Goal: Navigation & Orientation: Understand site structure

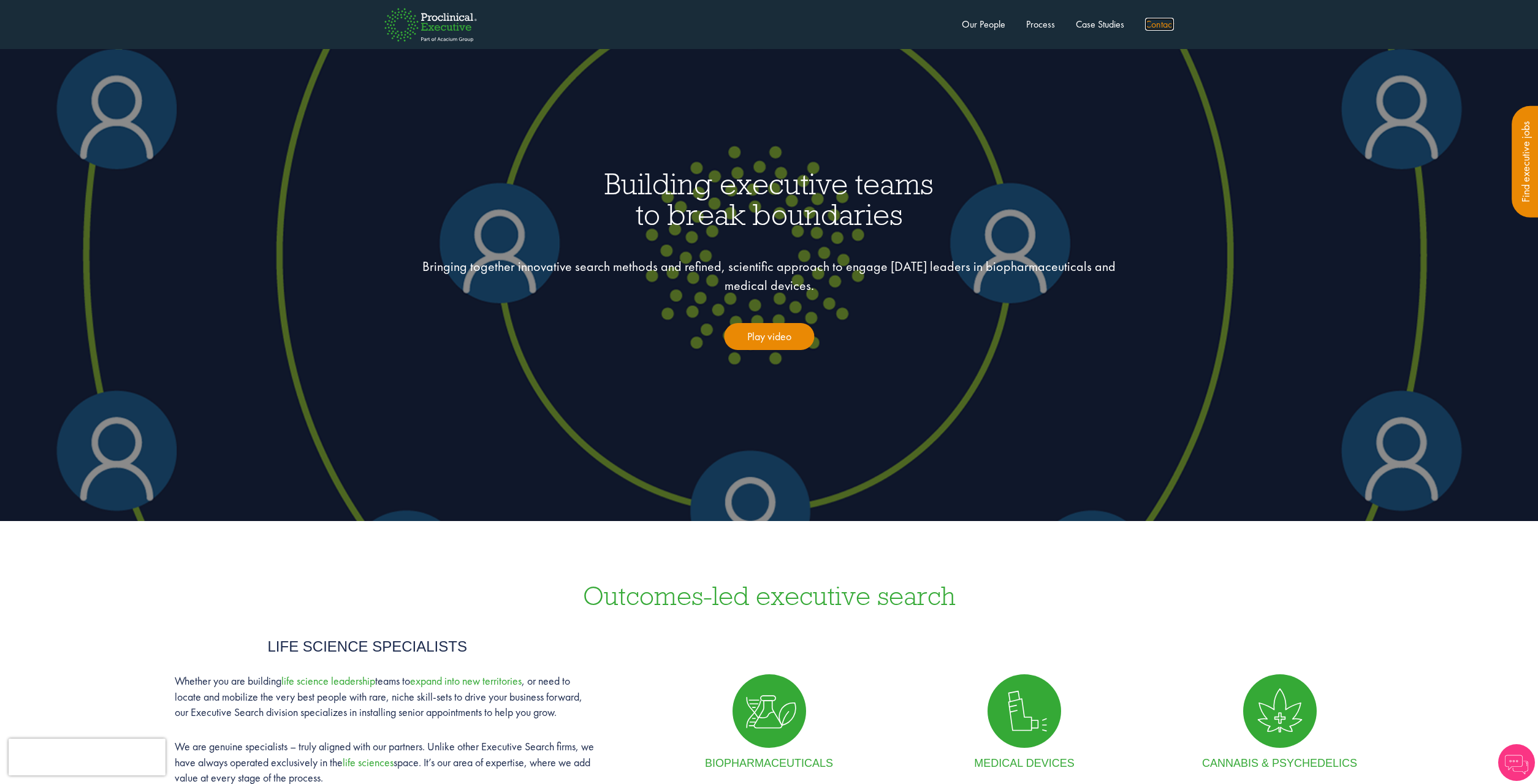
click at [1156, 23] on link "Contact" at bounding box center [1160, 24] width 29 height 13
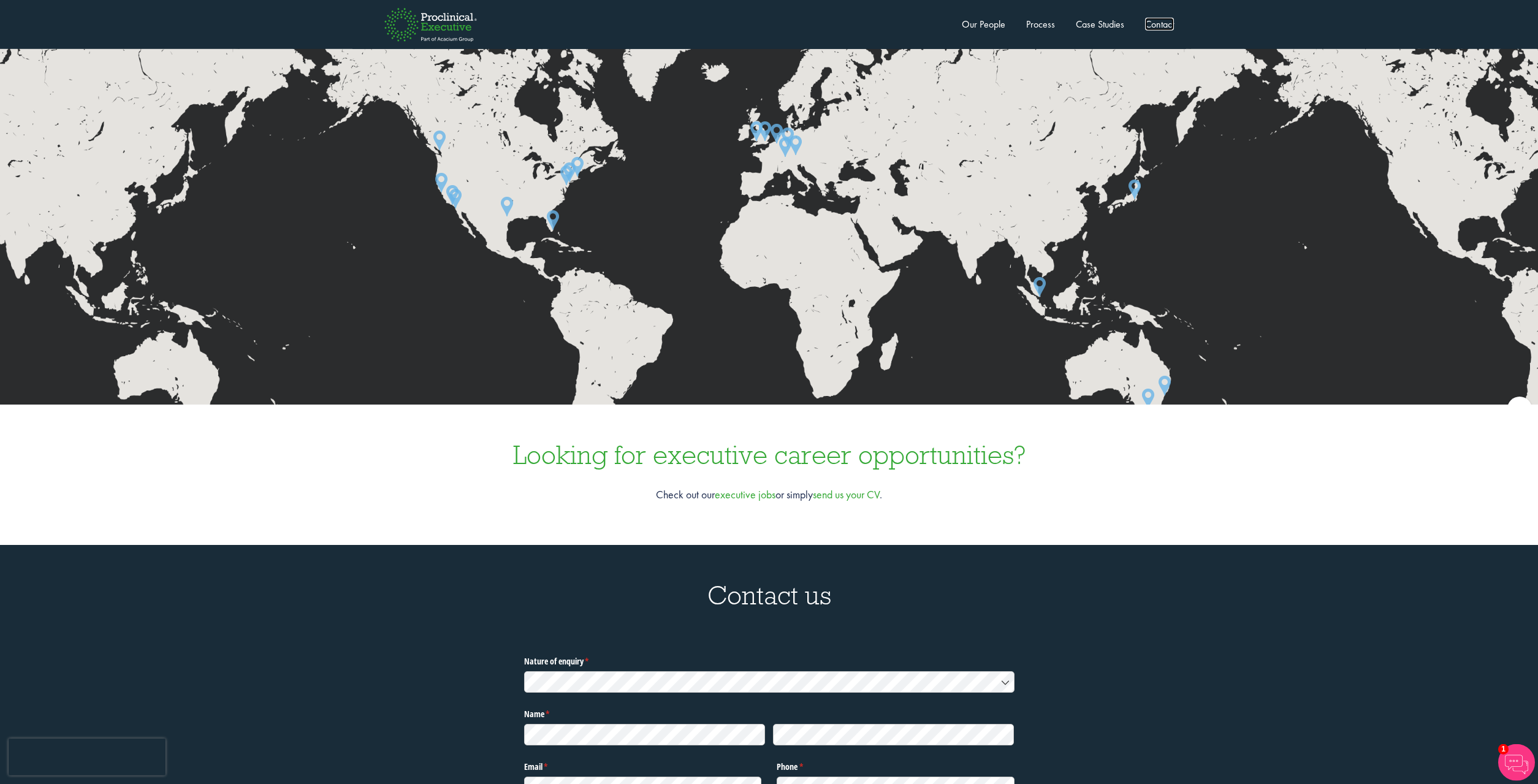
scroll to position [3438, 0]
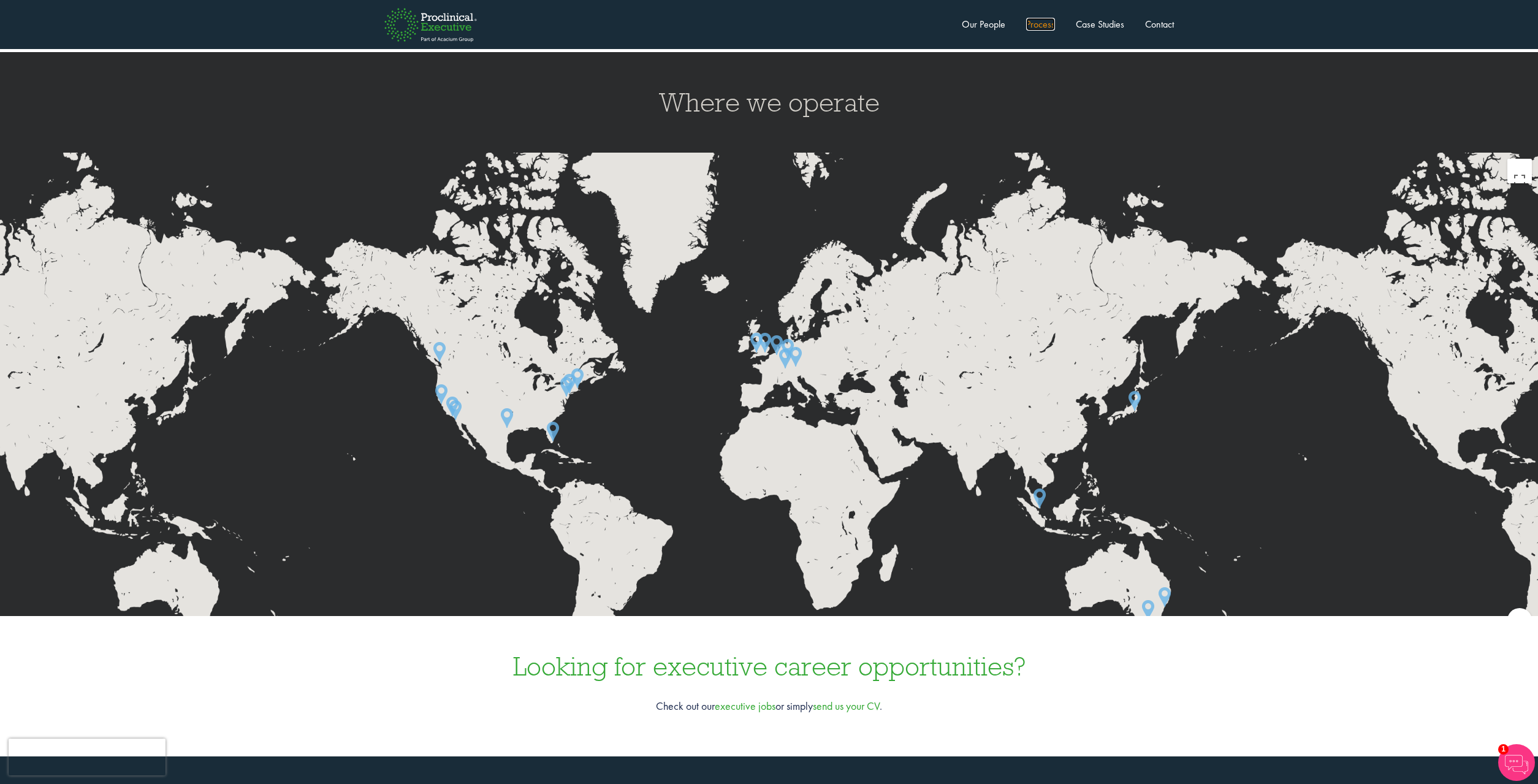
click at [1044, 21] on link "Process" at bounding box center [1040, 24] width 29 height 13
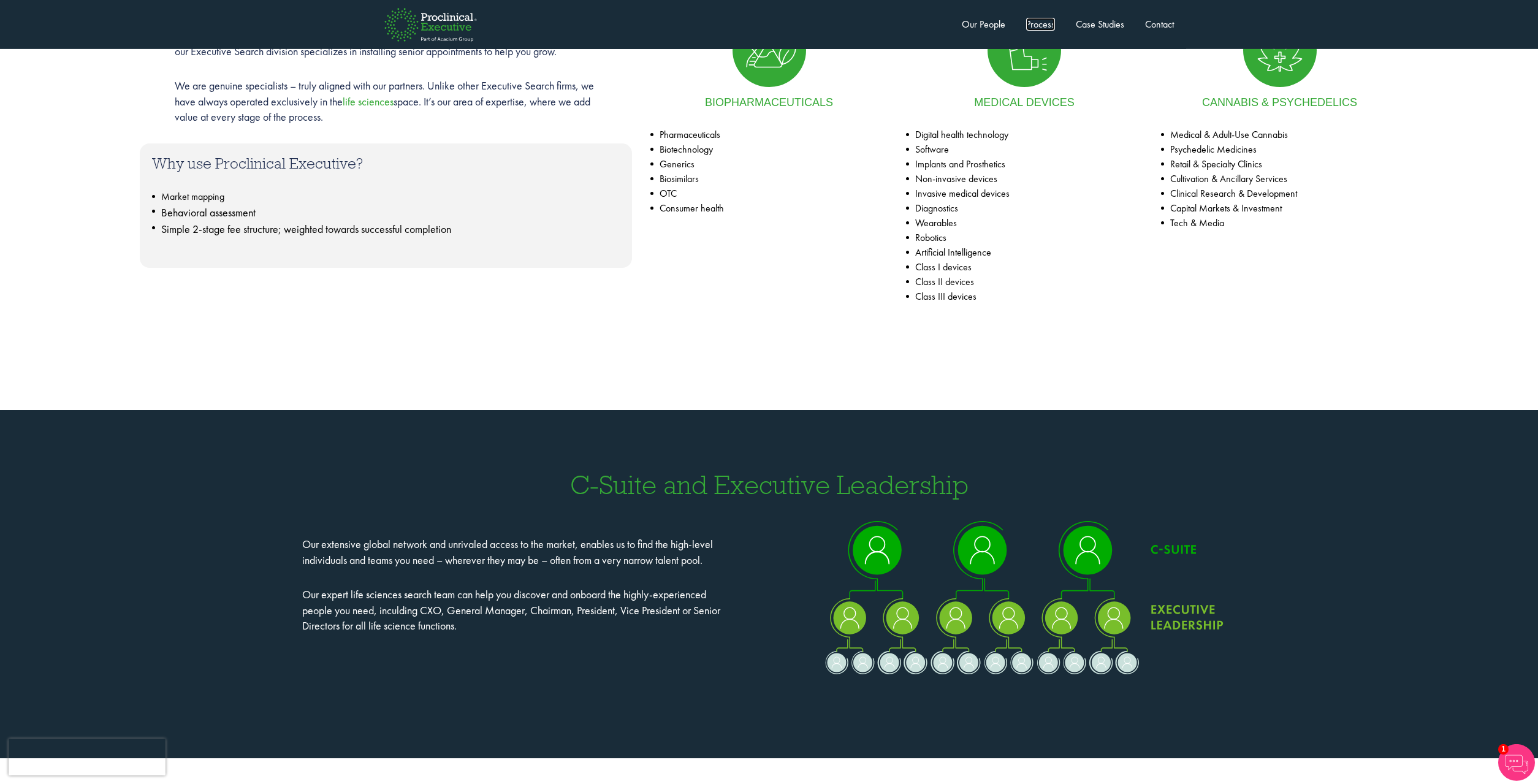
scroll to position [511, 0]
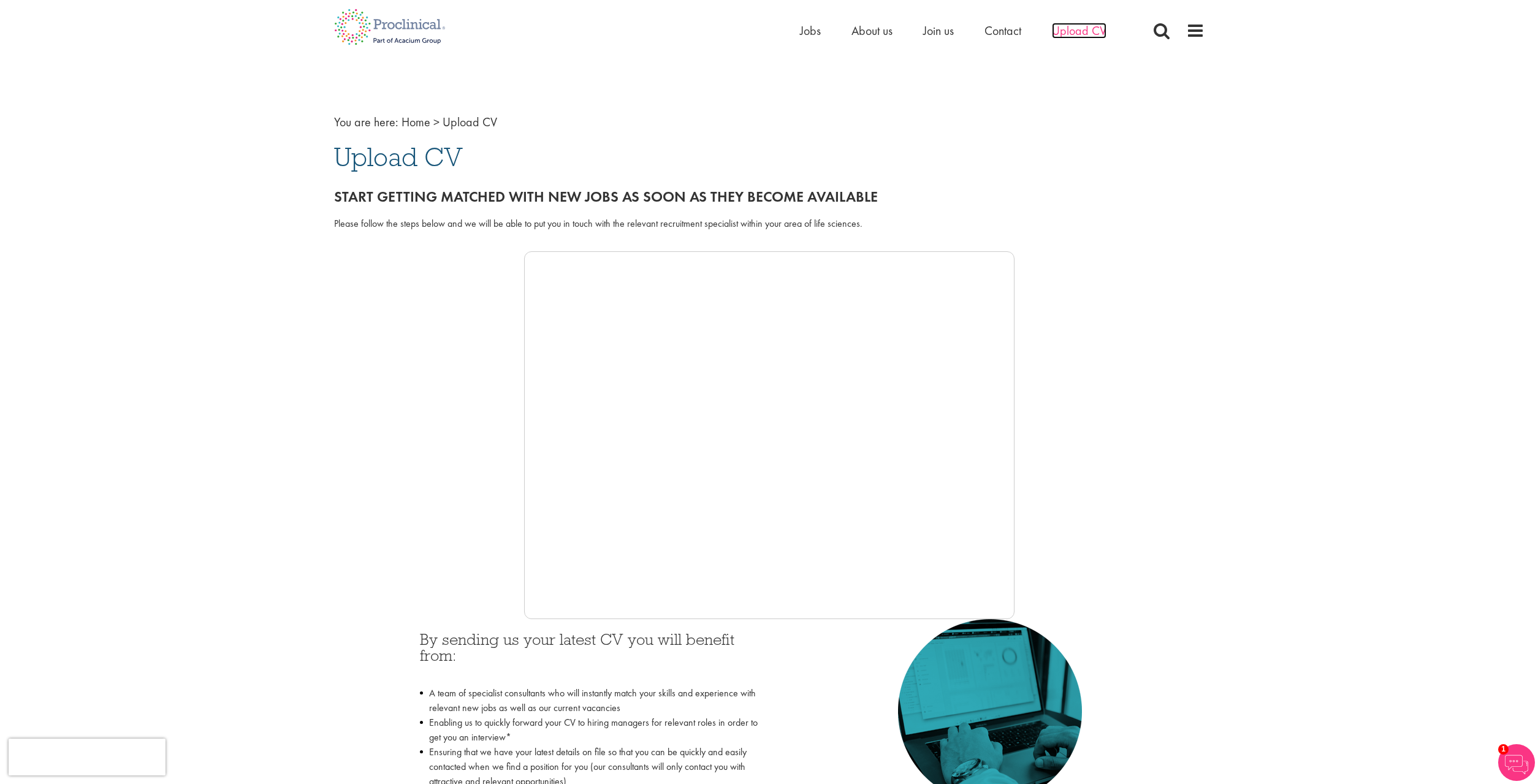
click at [1082, 35] on span "Upload CV" at bounding box center [1079, 31] width 55 height 16
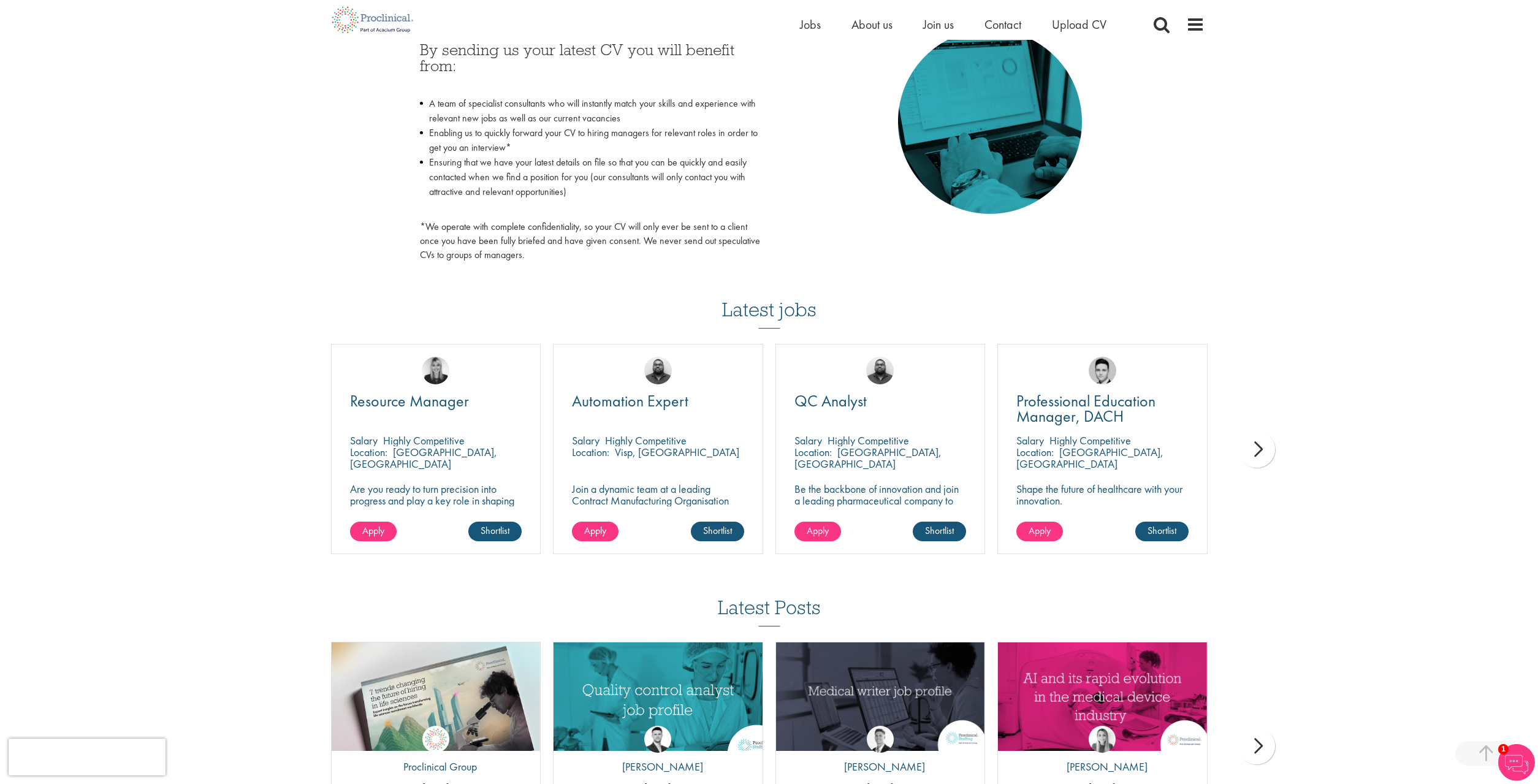
scroll to position [585, 0]
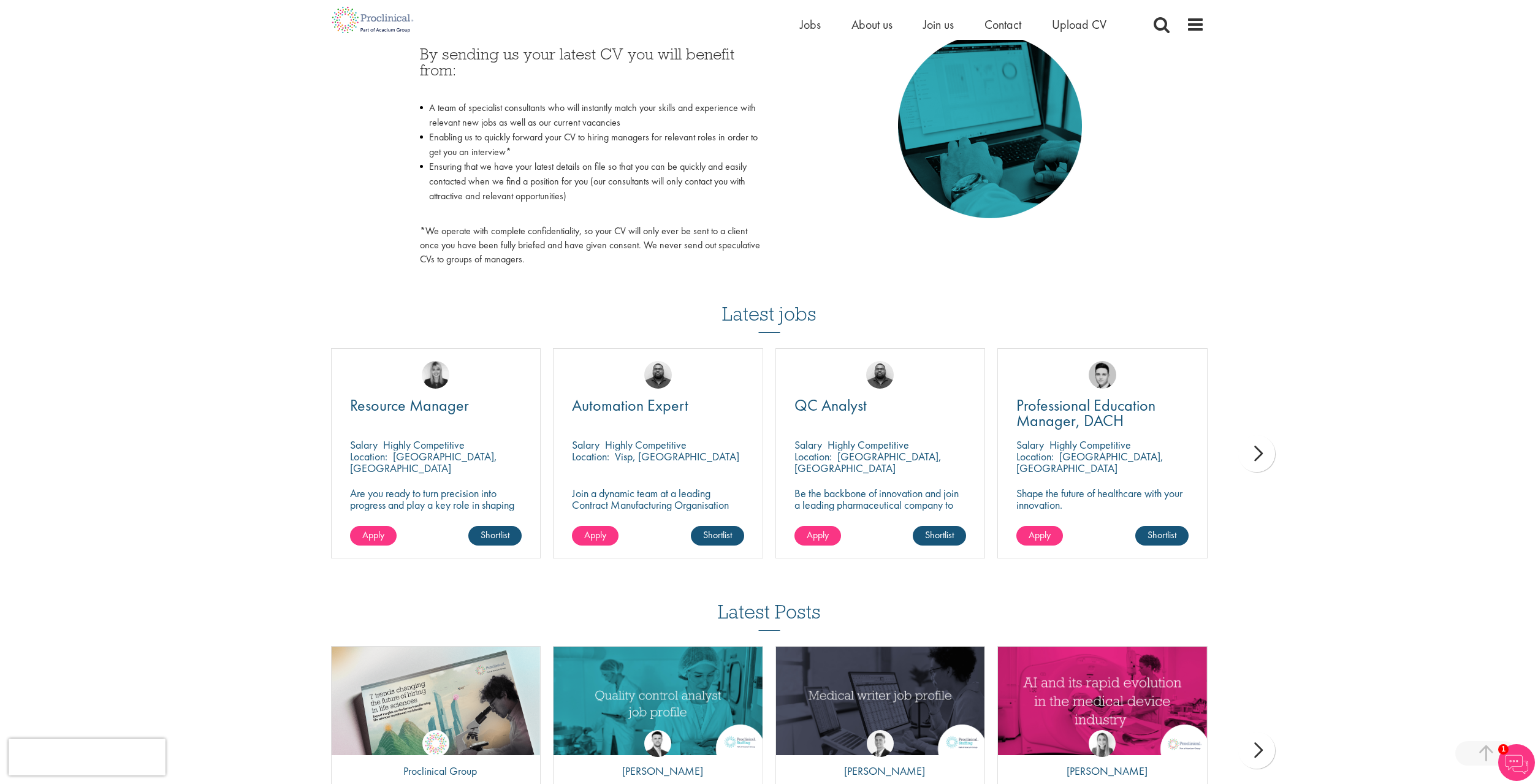
click at [736, 317] on h3 "Latest jobs" at bounding box center [769, 302] width 94 height 60
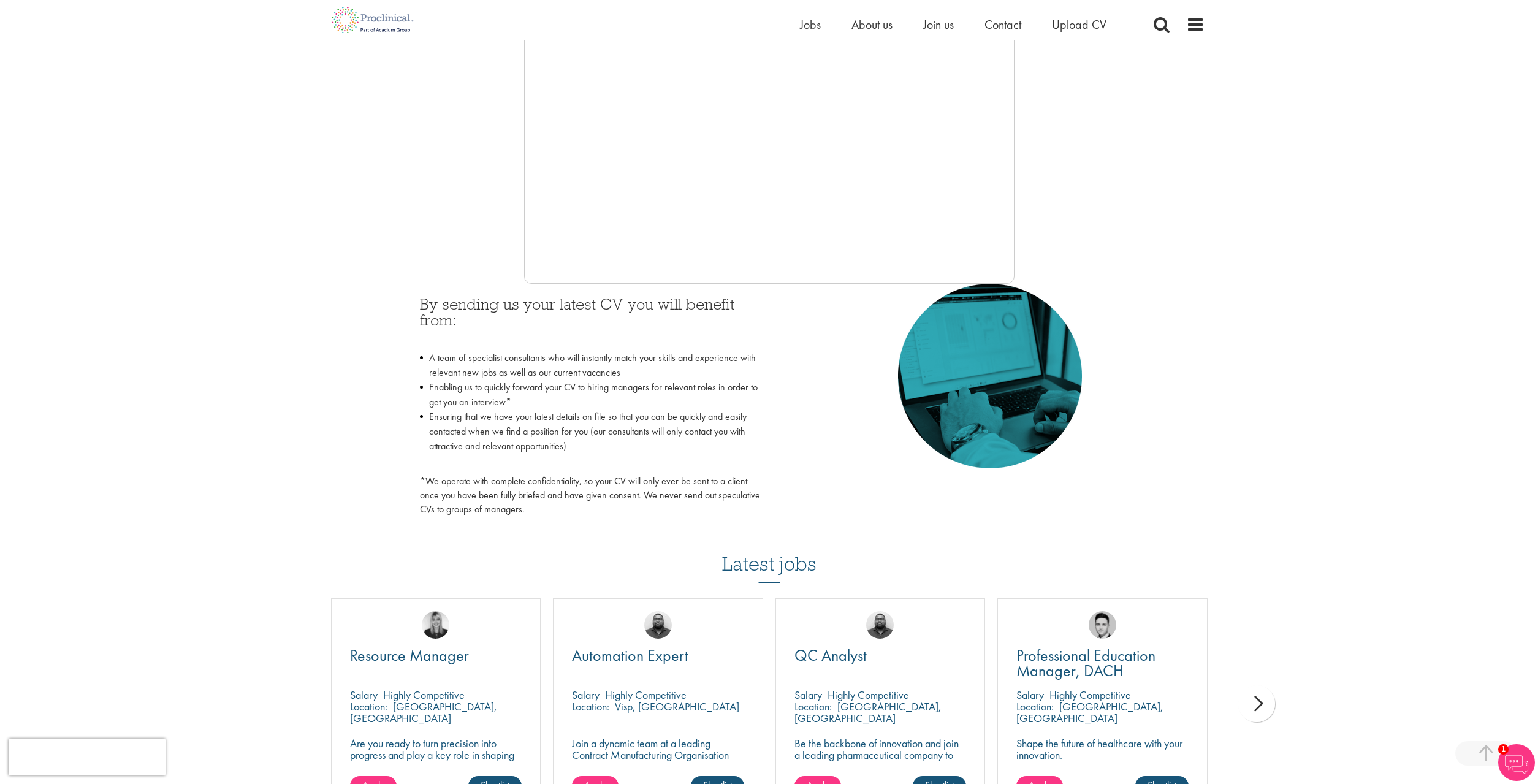
scroll to position [85, 0]
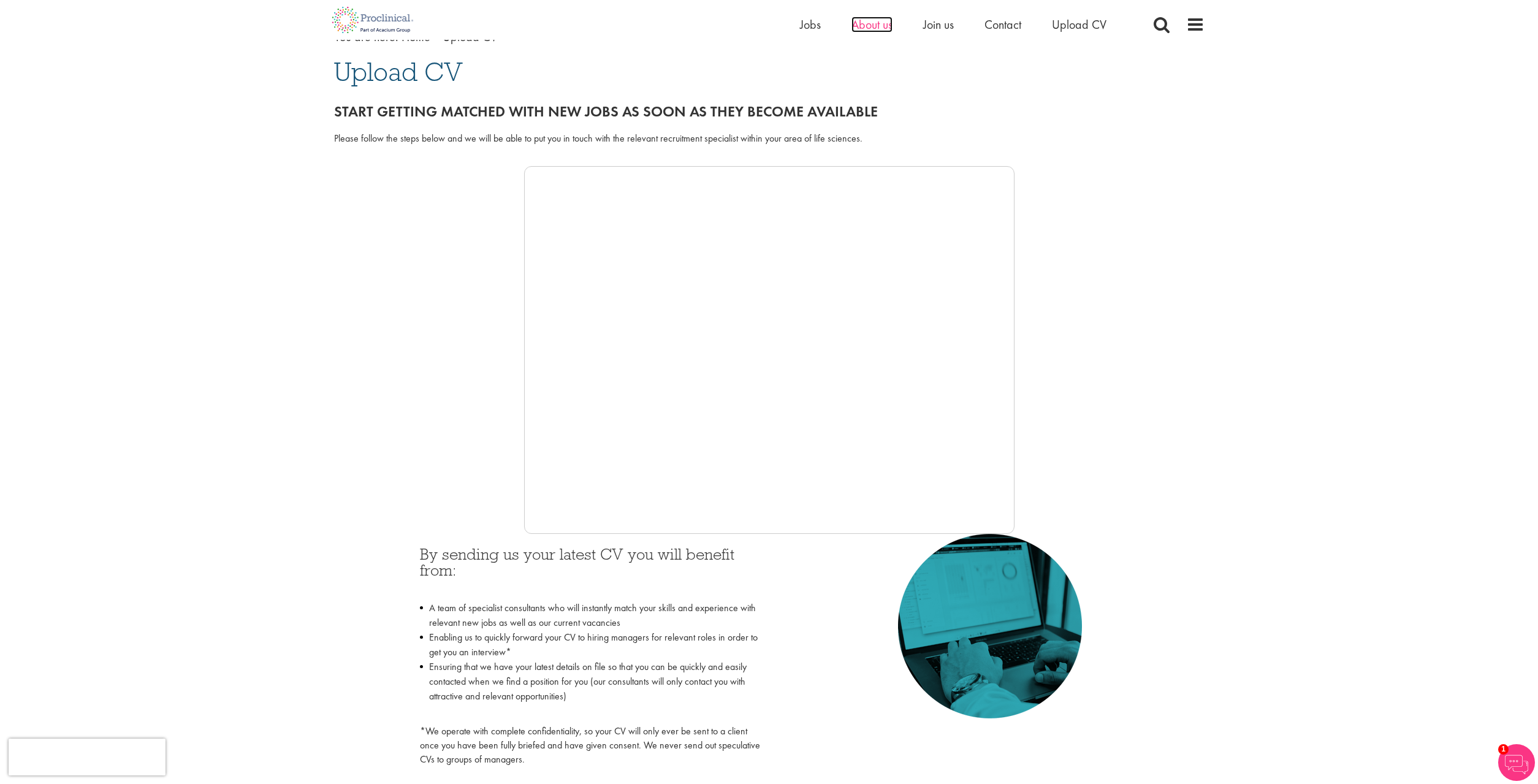
click at [867, 26] on span "About us" at bounding box center [872, 24] width 41 height 16
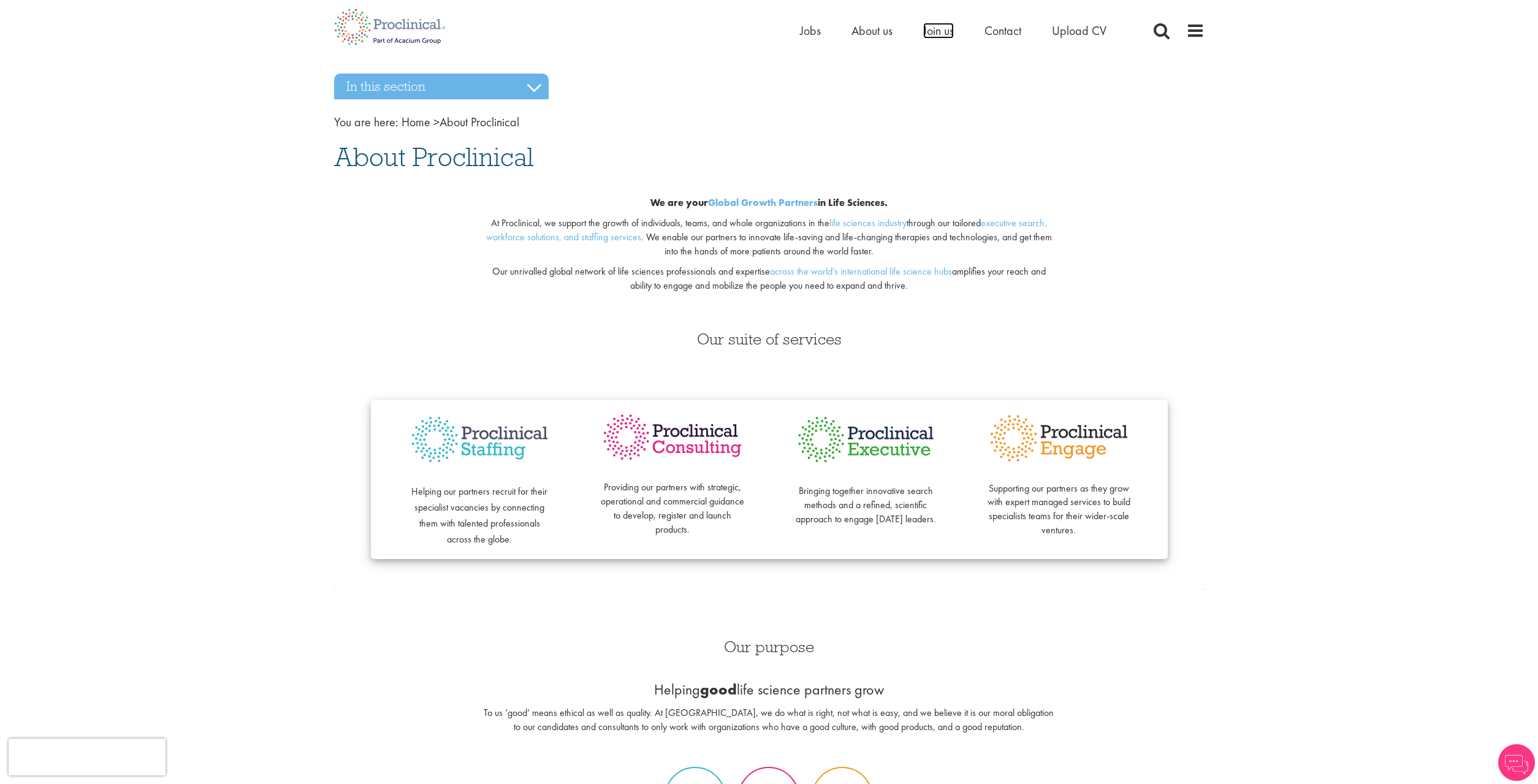
click at [933, 34] on span "Join us" at bounding box center [938, 31] width 31 height 16
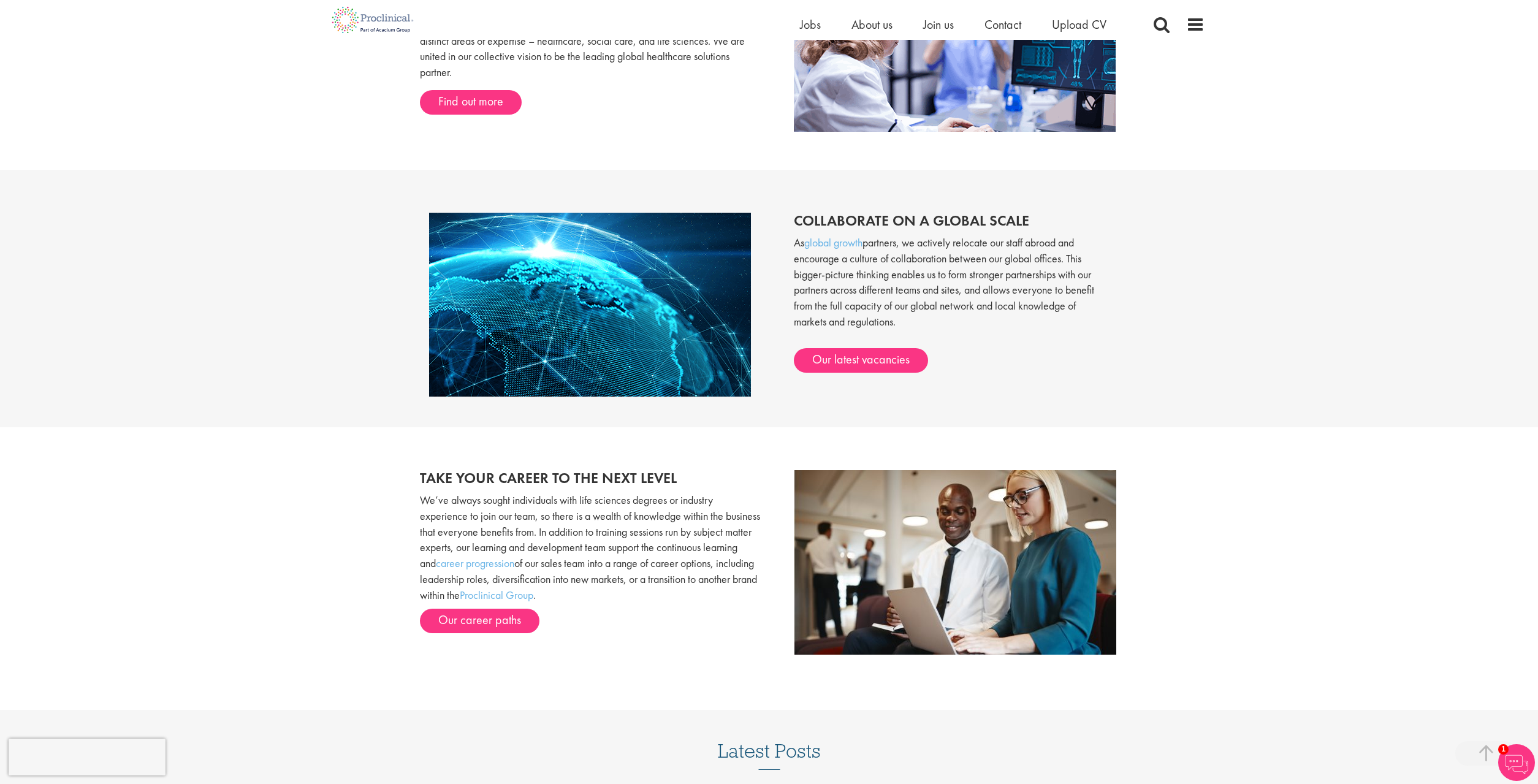
scroll to position [709, 0]
